Goal: Transaction & Acquisition: Subscribe to service/newsletter

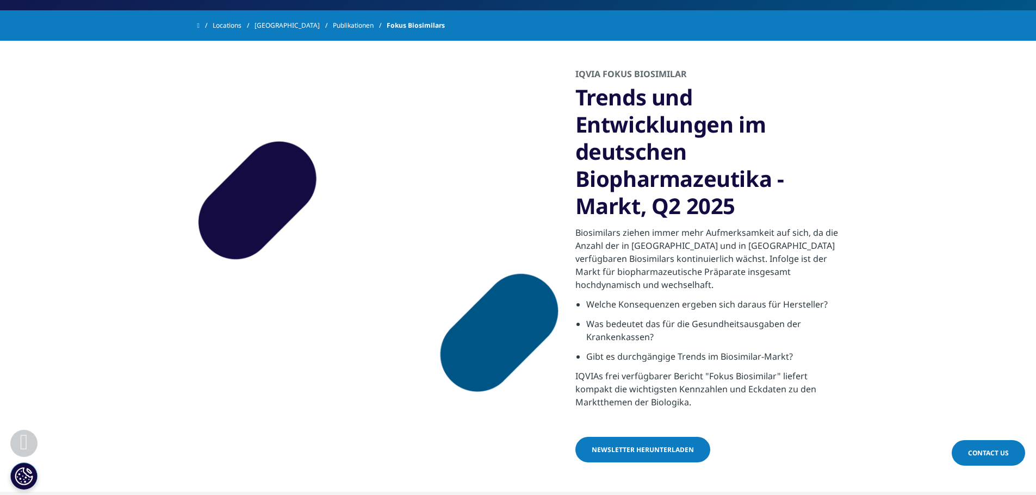
scroll to position [230, 0]
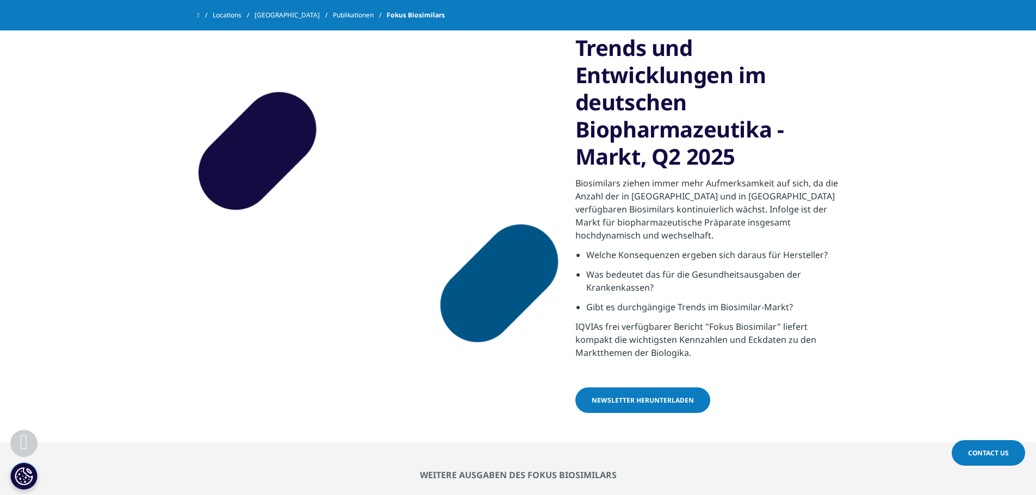
click at [645, 400] on span "Newsletter herunterladen" at bounding box center [643, 400] width 102 height 9
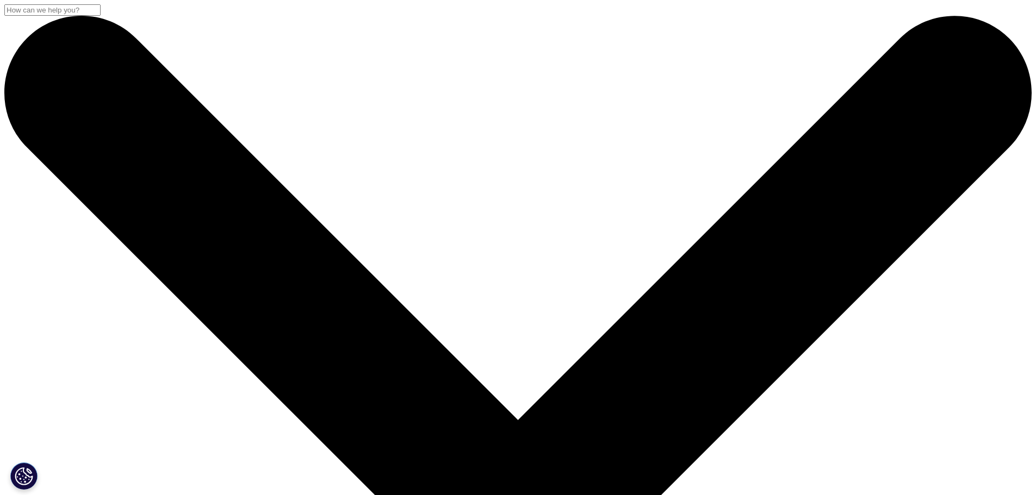
scroll to position [230, 0]
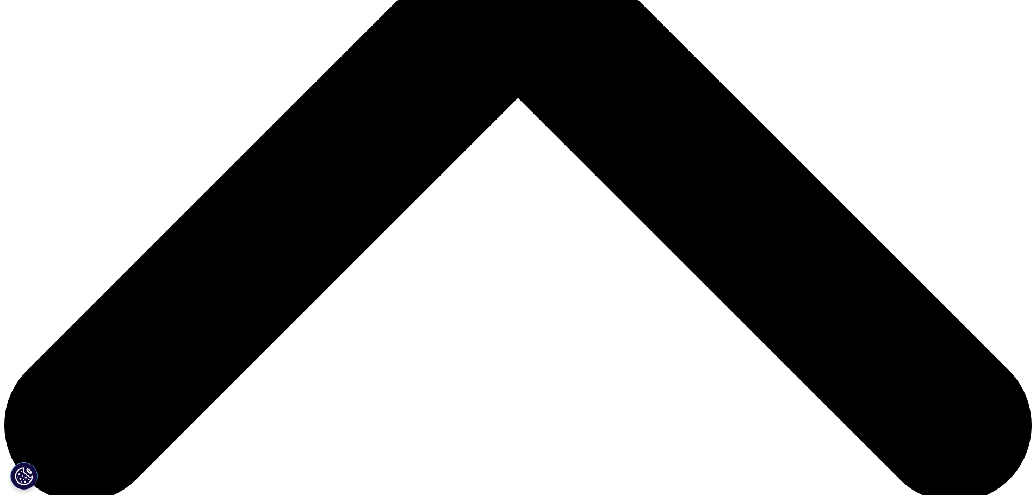
scroll to position [544, 0]
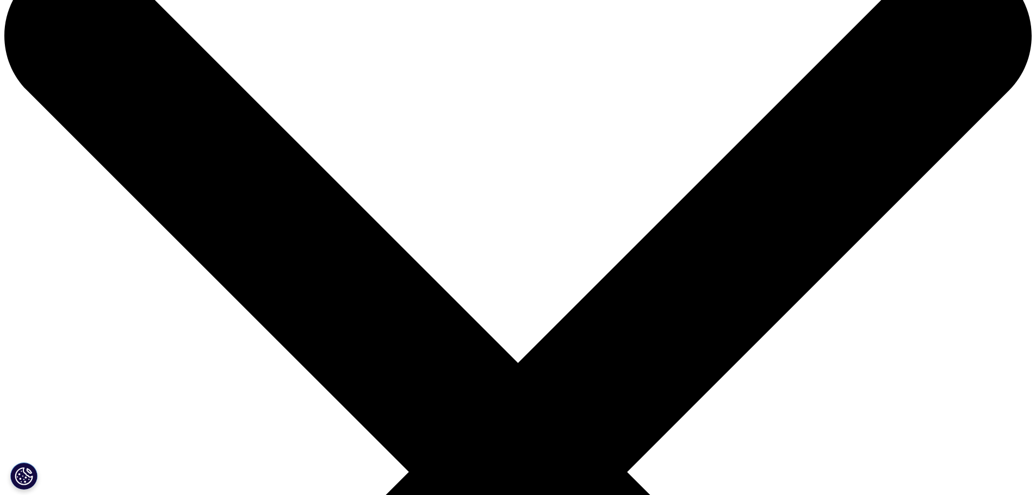
scroll to position [54, 0]
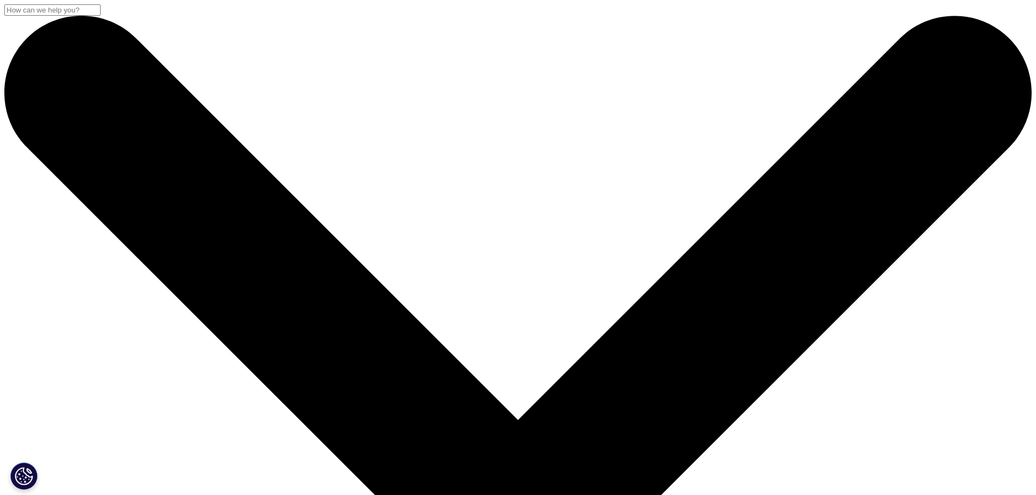
type input "[PERSON_NAME]"
type input "Gaupel"
type input "[PERSON_NAME][EMAIL_ADDRESS][PERSON_NAME][DOMAIN_NAME]"
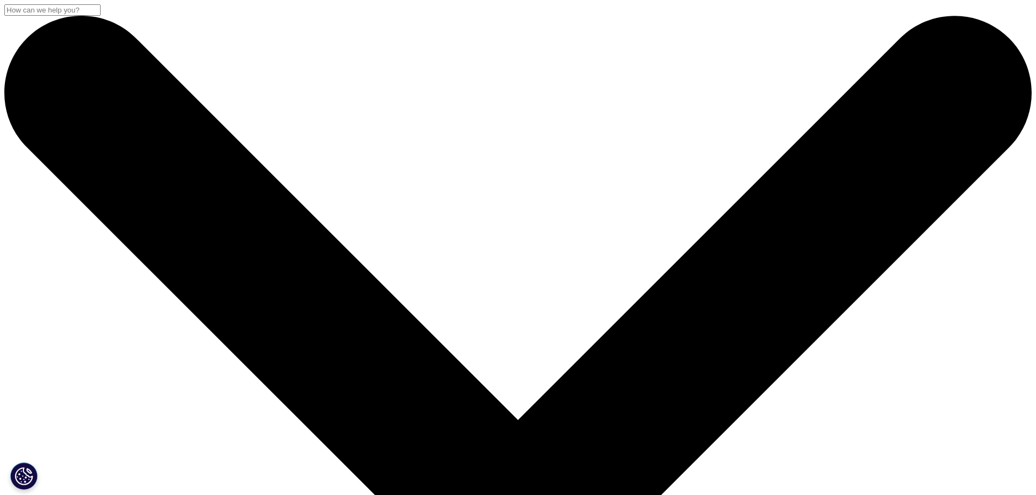
type input "N"
type input "Market Acess Manager"
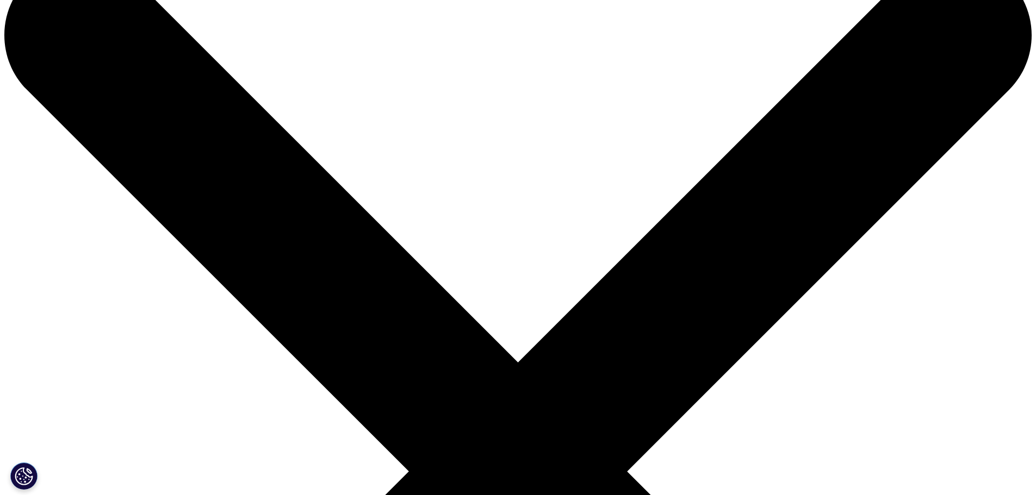
scroll to position [163, 0]
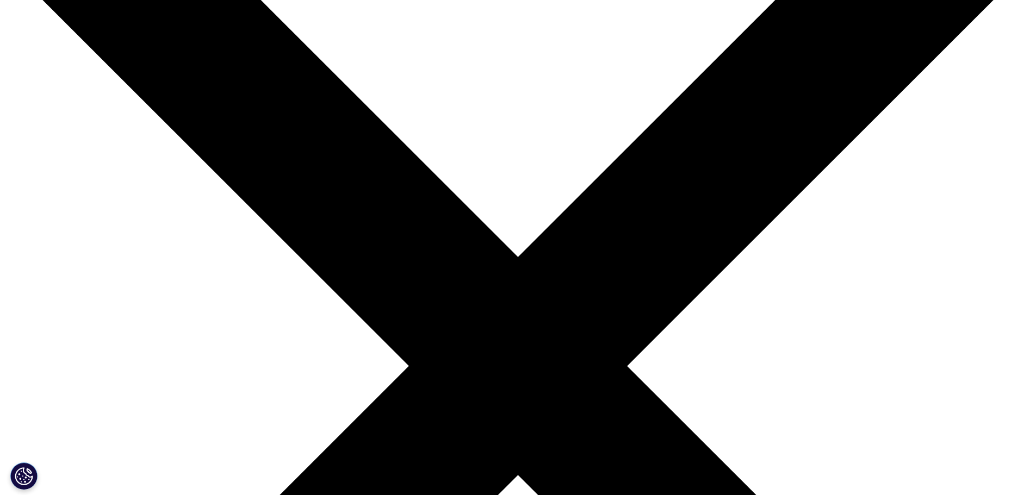
type input "Merck Healthcare [GEOGRAPHIC_DATA]"
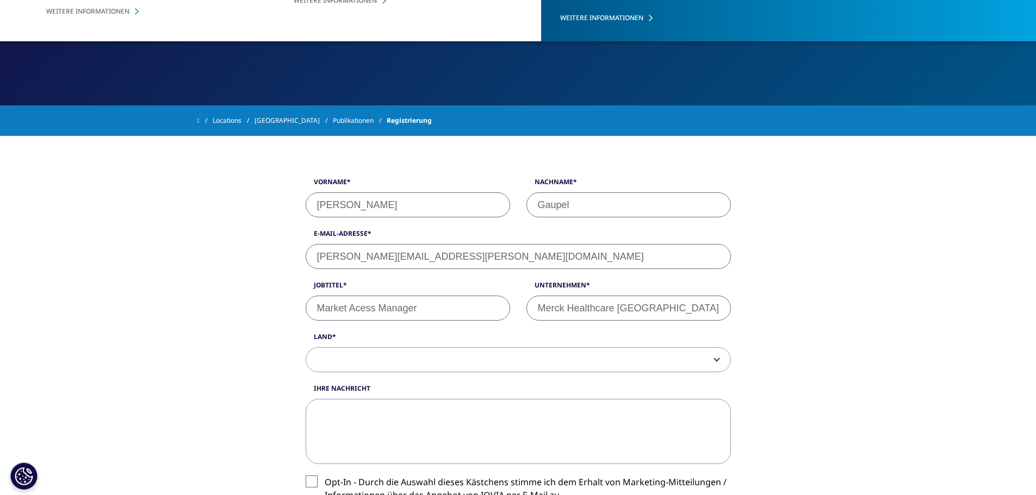
click at [319, 308] on input "Market Acess Manager" at bounding box center [408, 308] width 204 height 25
type input "Regional and National Market Acess Manager"
click at [655, 312] on input "Merck Healthcare [GEOGRAPHIC_DATA]" at bounding box center [628, 308] width 204 height 25
type input "Merck Healthcare Germany GmbH"
click at [637, 369] on span at bounding box center [518, 360] width 424 height 25
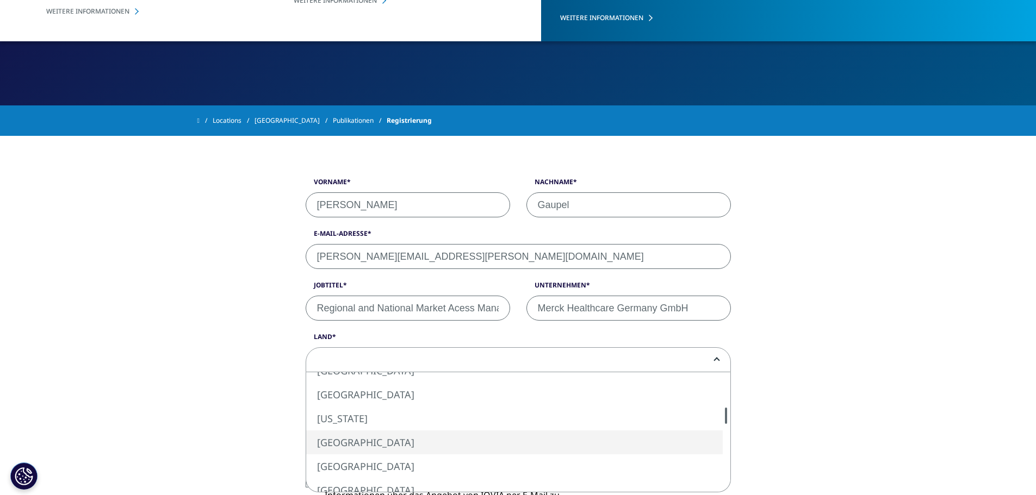
select select "[GEOGRAPHIC_DATA]"
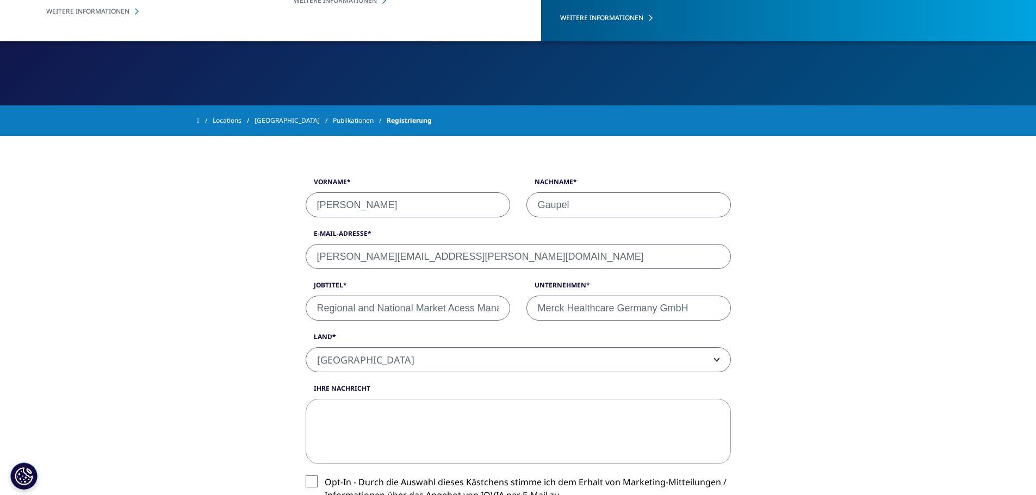
click at [249, 419] on div "Vorname [PERSON_NAME] Nachname Gaupel E-Mail-Adresse [PERSON_NAME][EMAIL_ADDRES…" at bounding box center [518, 426] width 620 height 580
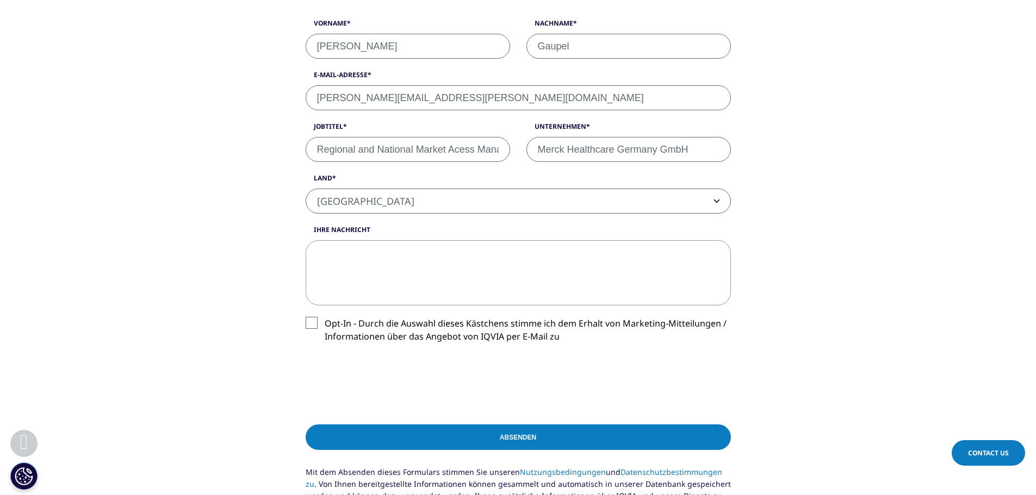
scroll to position [326, 0]
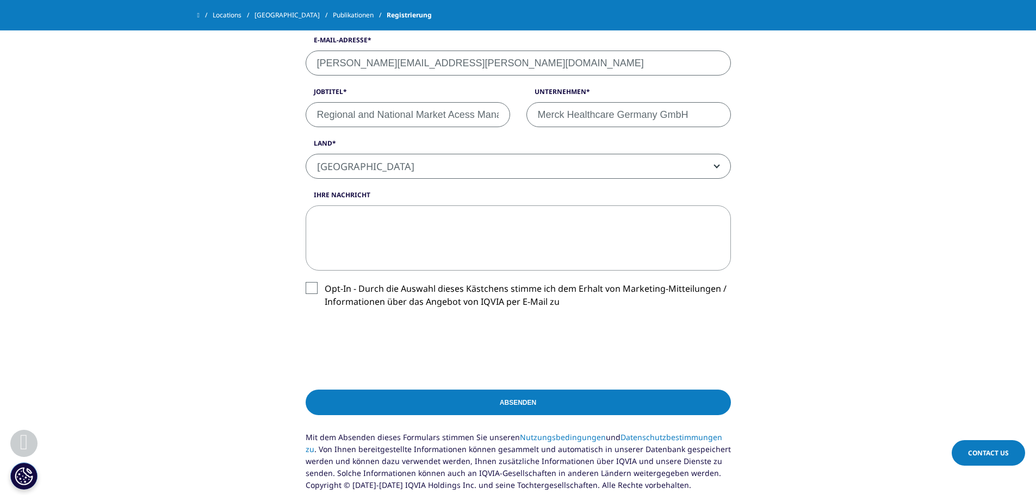
click at [313, 292] on label "Opt-In - Durch die Auswahl dieses Kästchens stimme ich dem Erhalt von Marketing…" at bounding box center [518, 298] width 425 height 32
click at [325, 282] on input "Opt-In - Durch die Auswahl dieses Kästchens stimme ich dem Erhalt von Marketing…" at bounding box center [325, 282] width 0 height 0
click at [513, 401] on input "Absenden" at bounding box center [518, 403] width 425 height 26
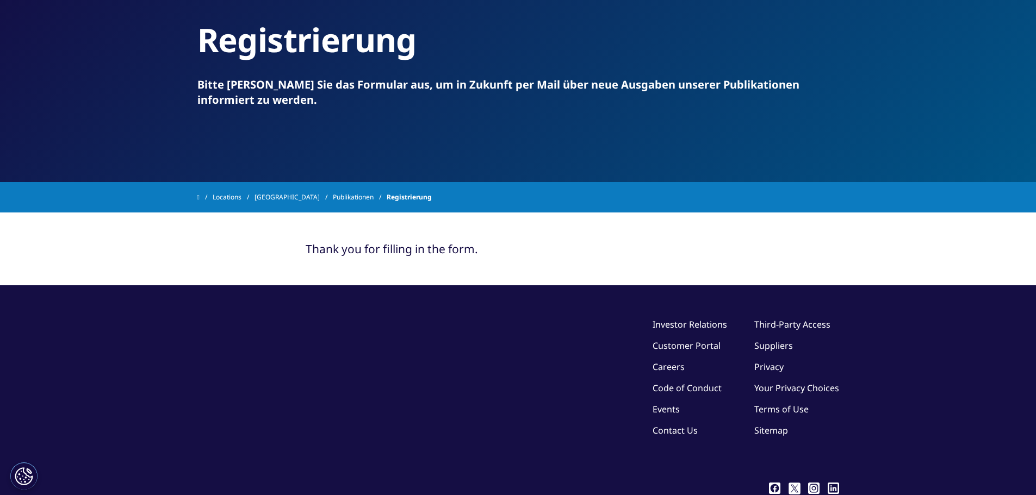
scroll to position [0, 0]
